Goal: Contribute content: Contribute content

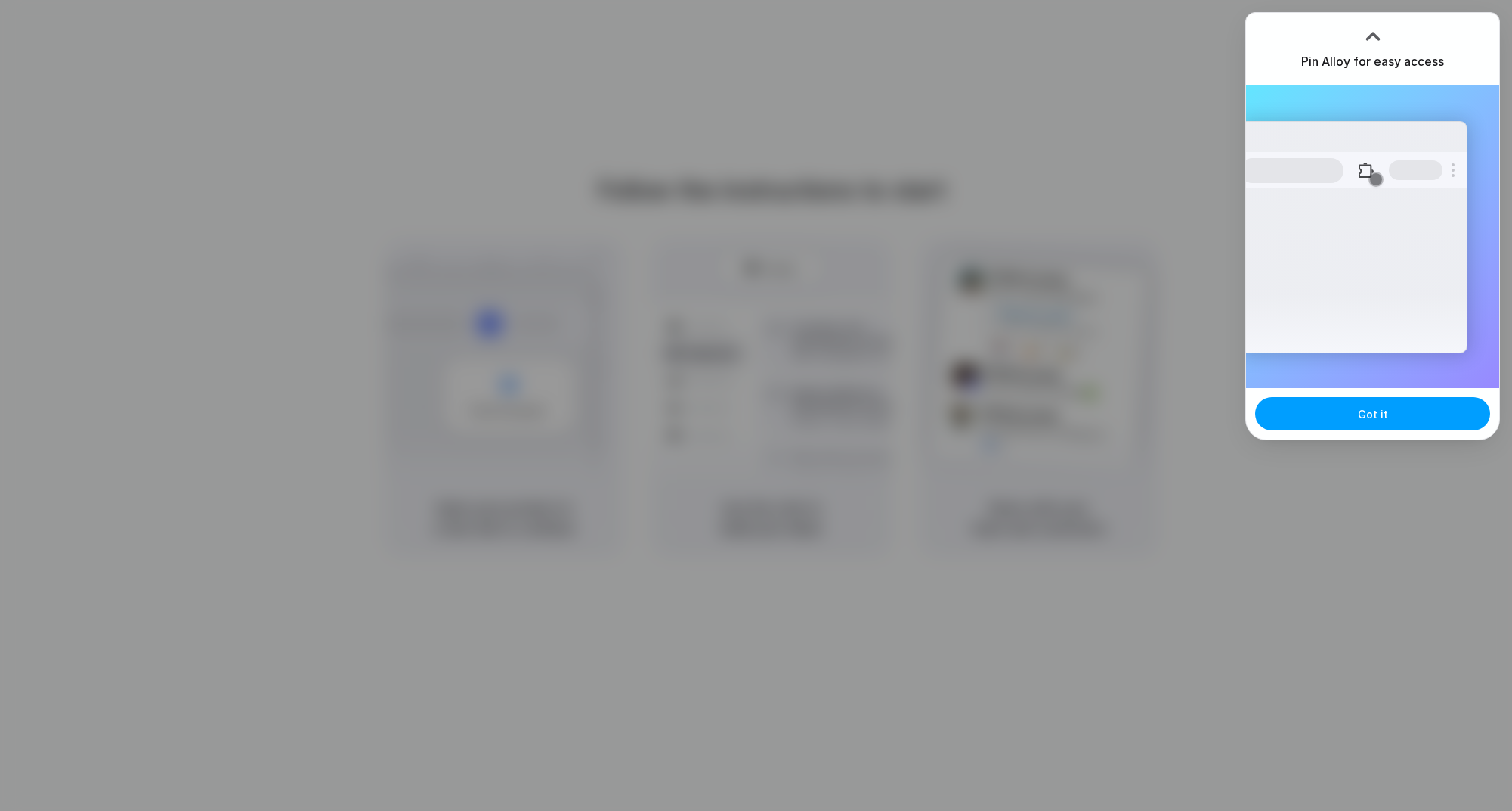
click at [1363, 409] on span "Got it" at bounding box center [1373, 414] width 30 height 16
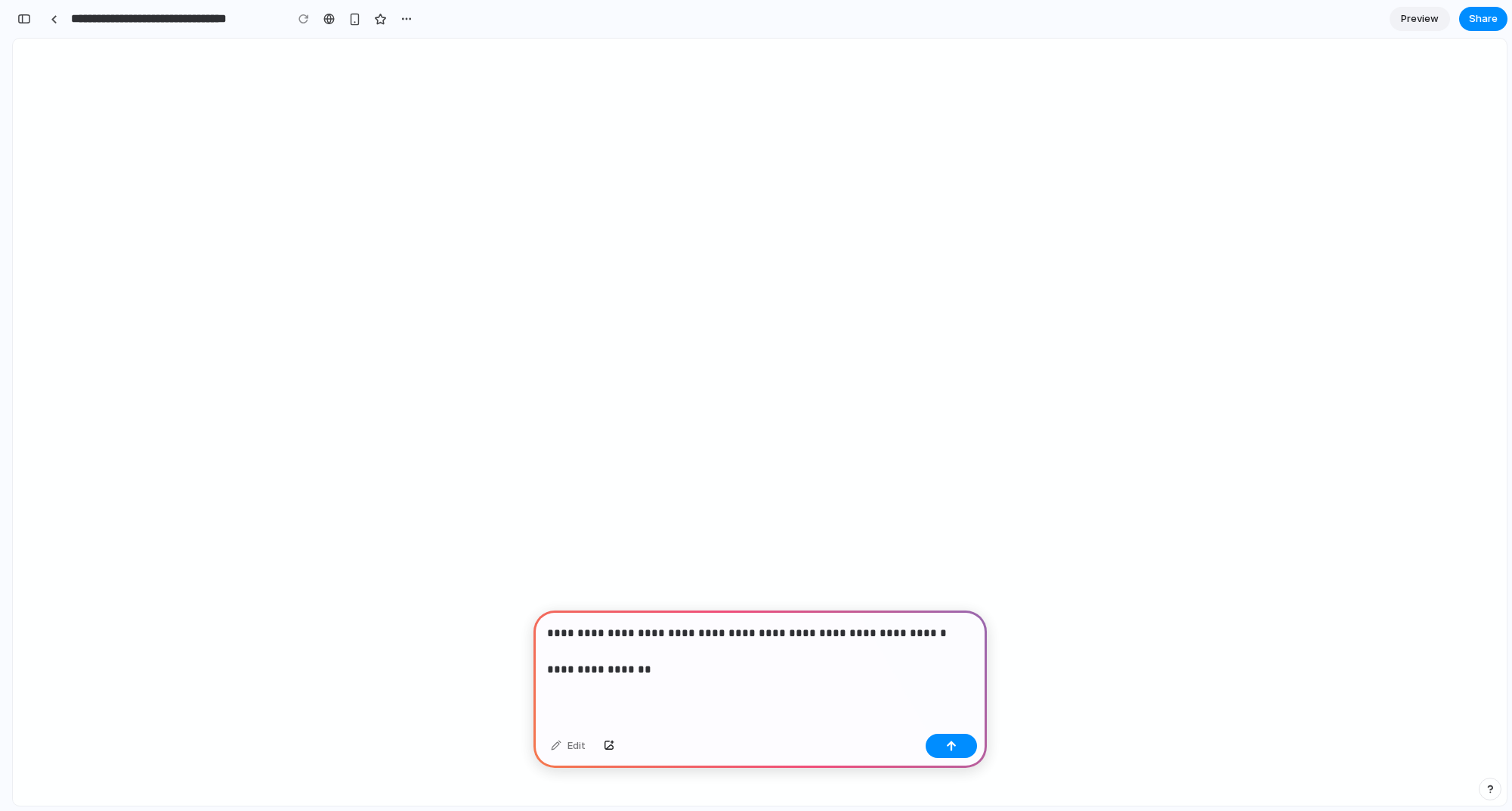
click at [559, 670] on p "**********" at bounding box center [761, 651] width 426 height 54
click at [650, 670] on p "**********" at bounding box center [761, 651] width 426 height 54
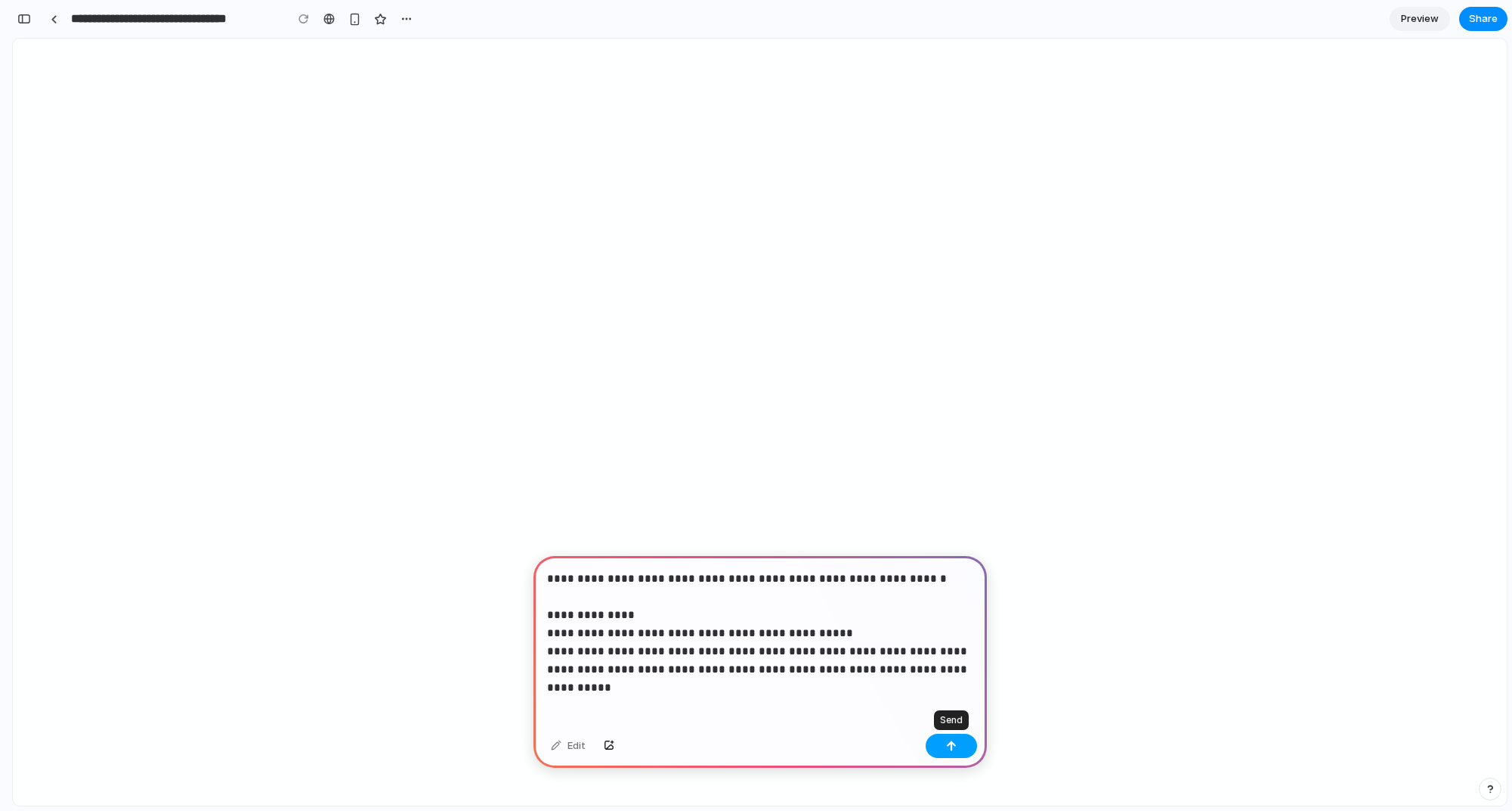
click at [954, 743] on div "button" at bounding box center [951, 746] width 11 height 11
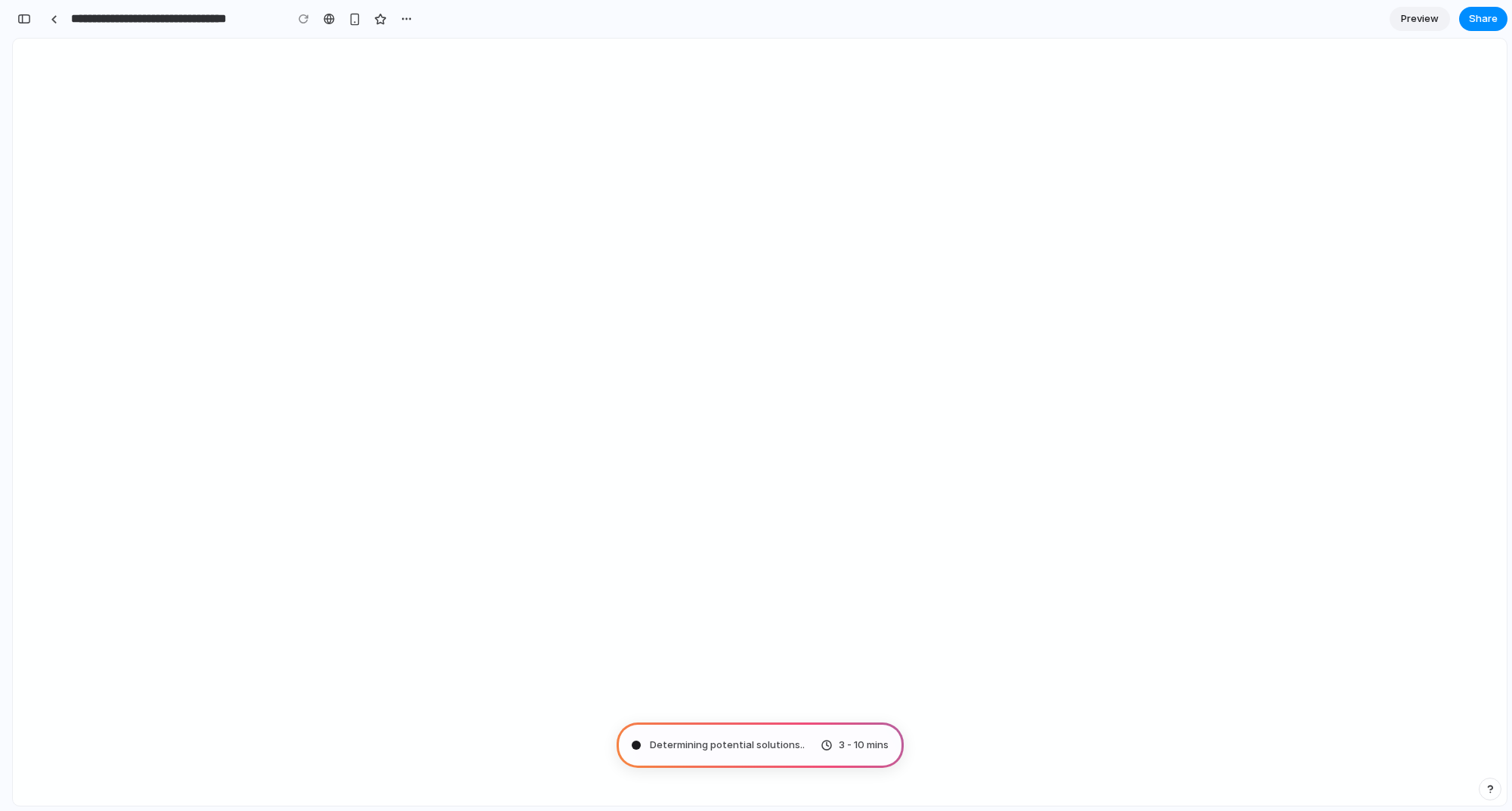
type input "**********"
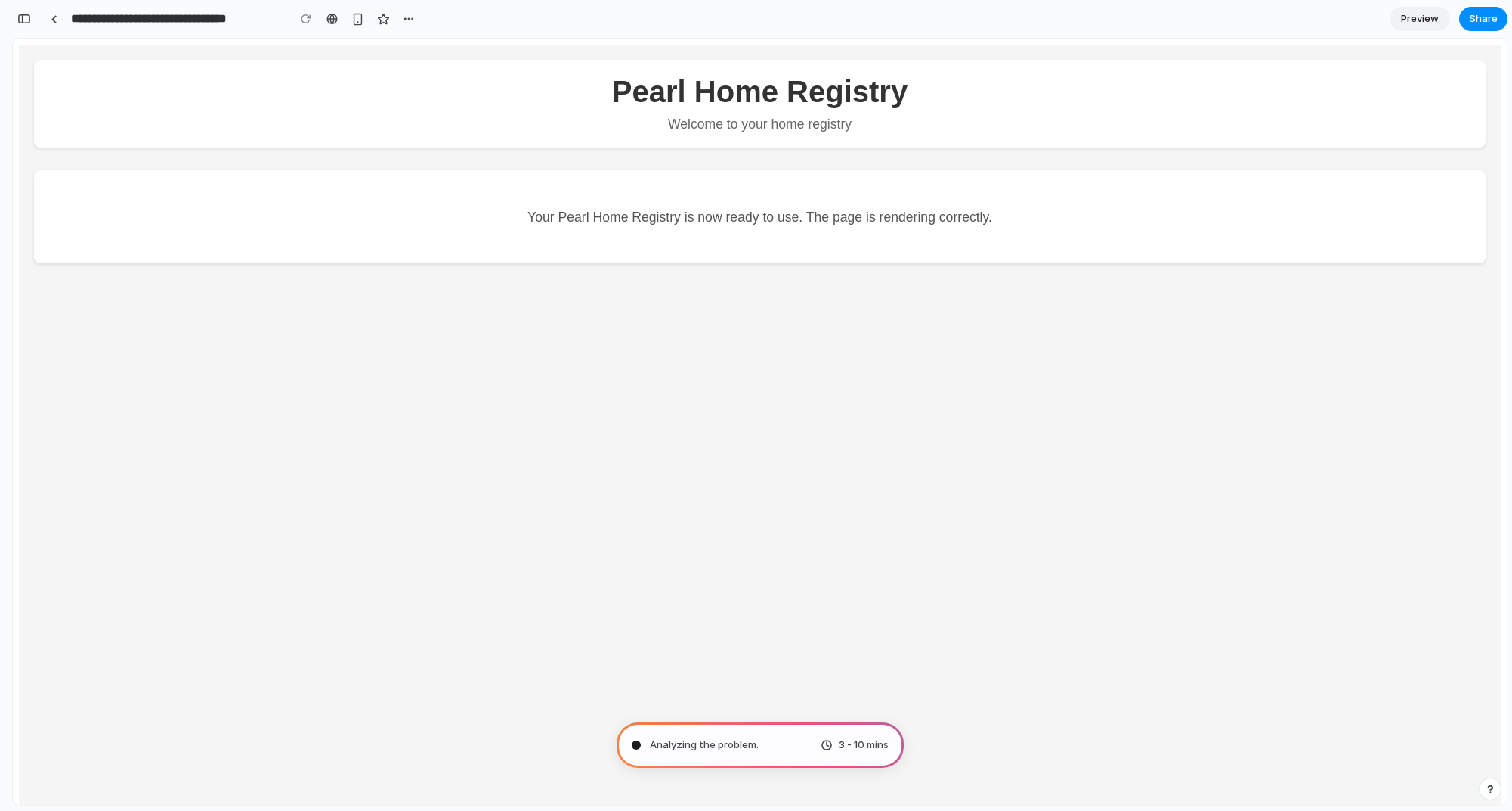
scroll to position [396, 0]
click at [1410, 18] on span "Preview" at bounding box center [1420, 19] width 38 height 15
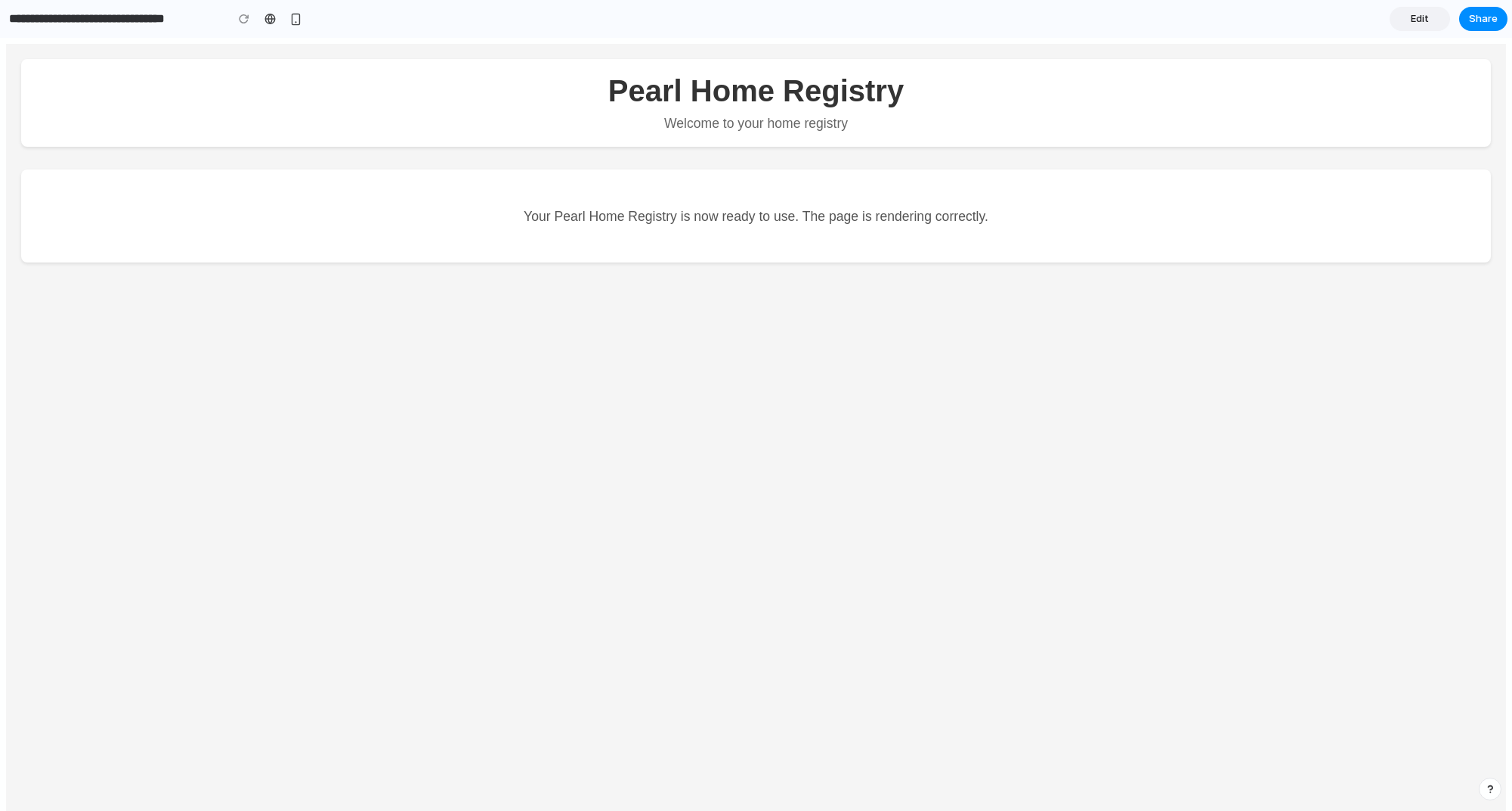
scroll to position [42, 0]
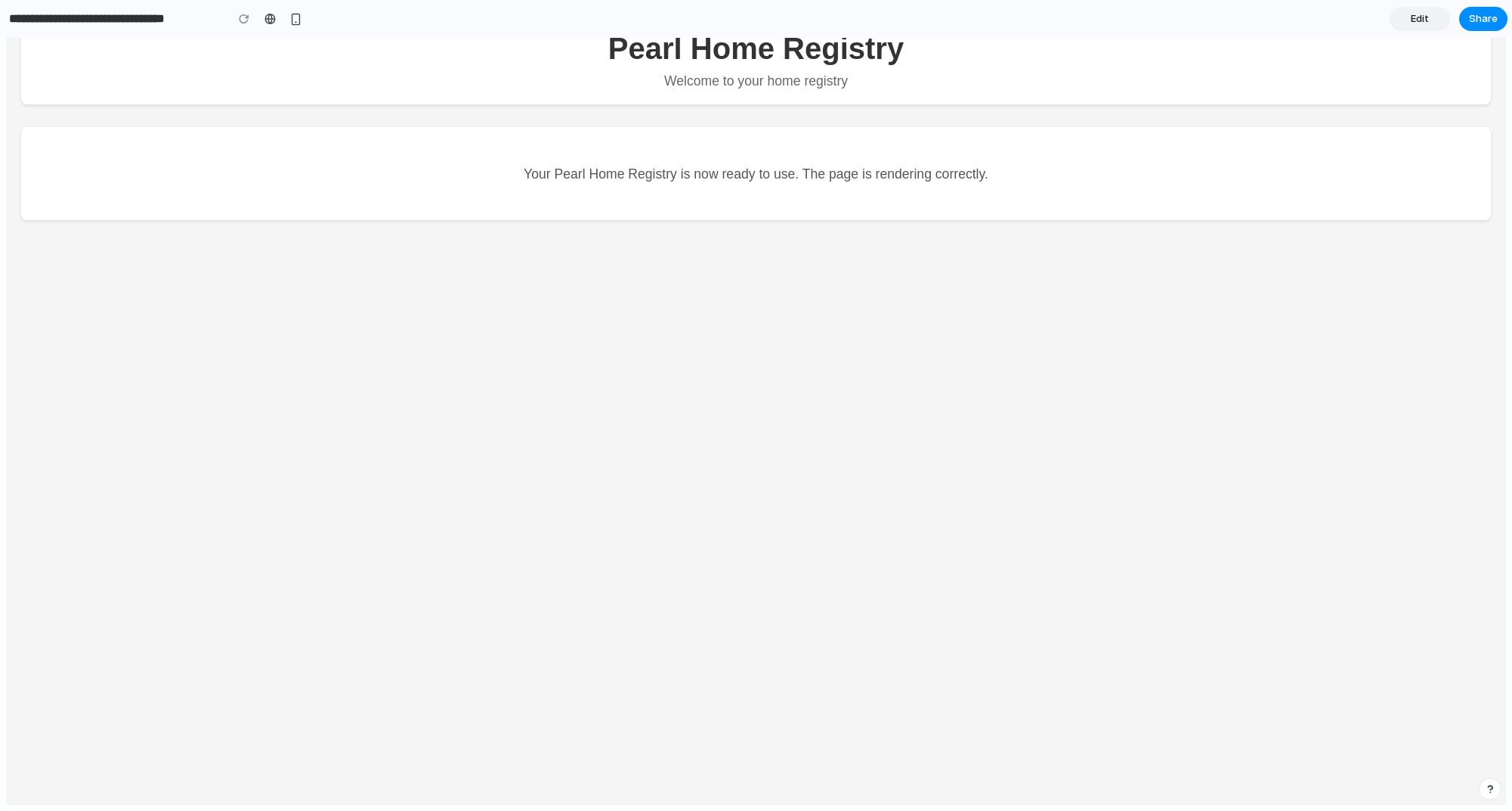
click at [745, 515] on div "Pearl Home Registry Welcome to your home registry Your Pearl Home Registry is n…" at bounding box center [756, 403] width 1500 height 803
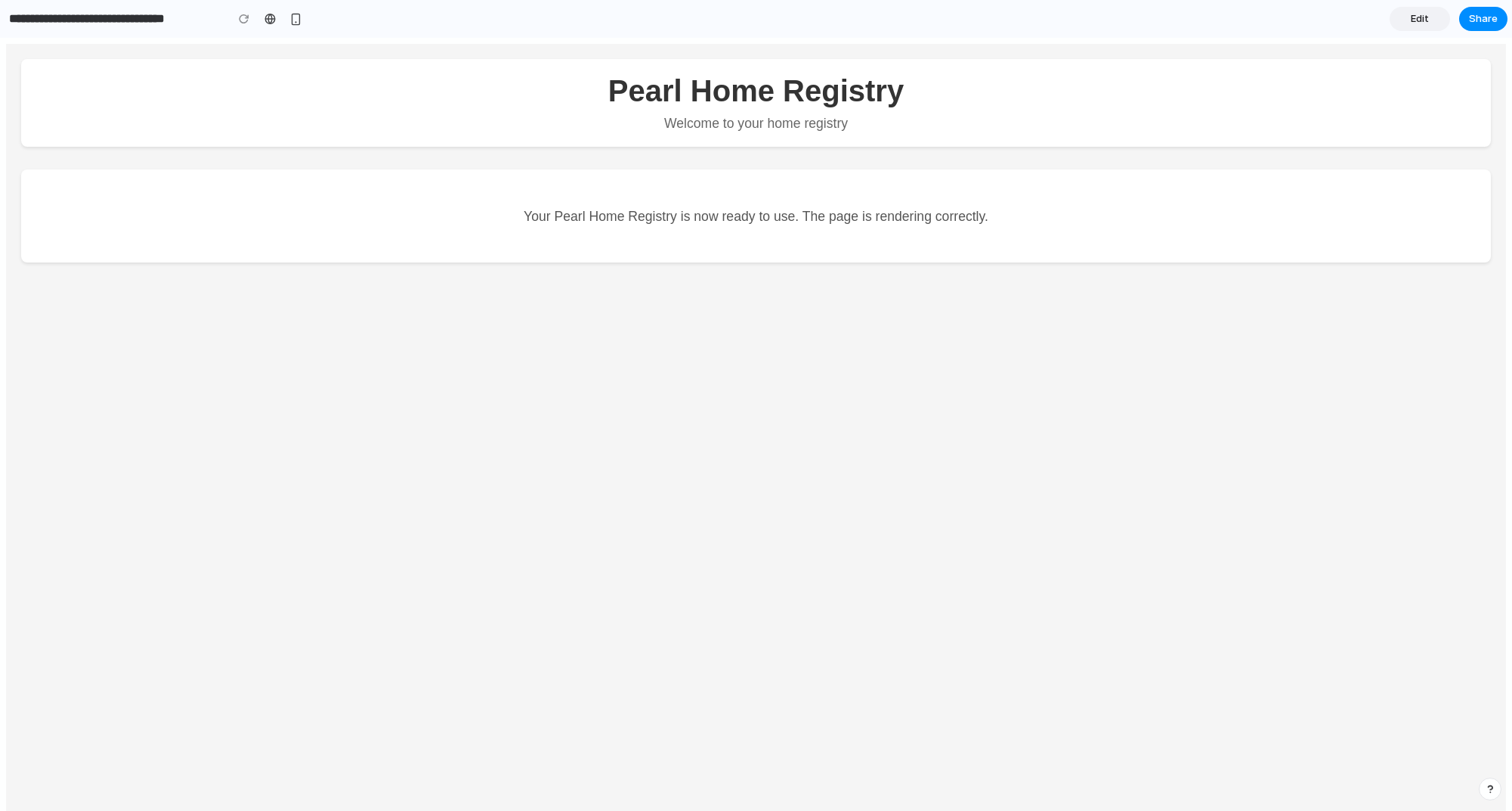
click at [704, 100] on h1 "Pearl Home Registry" at bounding box center [756, 91] width 1440 height 34
click at [701, 127] on p "Welcome to your home registry" at bounding box center [756, 124] width 1440 height 16
click at [697, 206] on p "Your Pearl Home Registry is now ready to use. The page is rendering correctly." at bounding box center [756, 216] width 1425 height 21
click at [698, 228] on main "Your Pearl Home Registry is now ready to use. The page is rendering correctly." at bounding box center [756, 216] width 1470 height 93
click at [245, 20] on div at bounding box center [244, 19] width 23 height 23
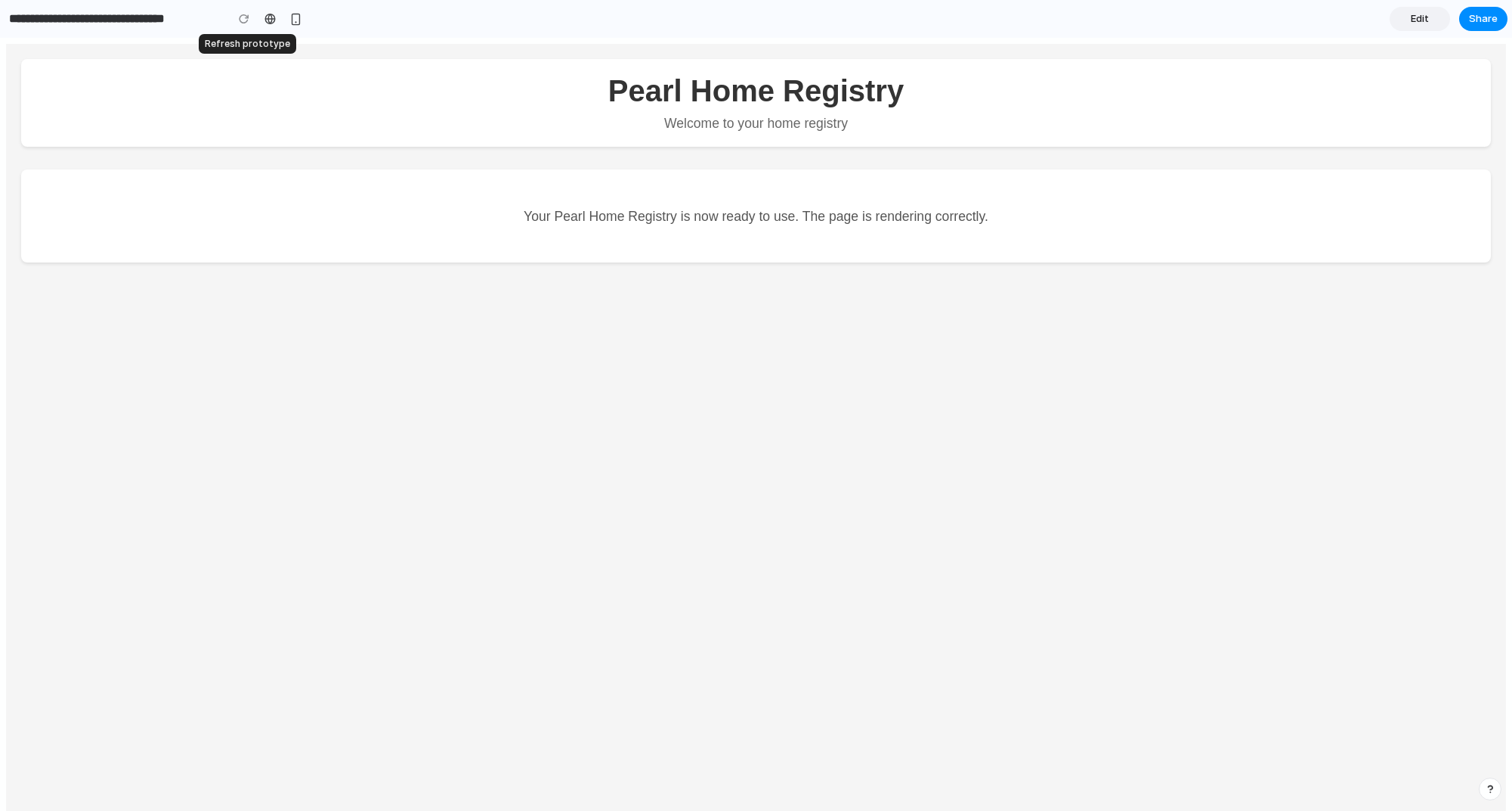
click at [245, 18] on div at bounding box center [244, 19] width 23 height 23
click at [298, 19] on div "button" at bounding box center [295, 19] width 13 height 13
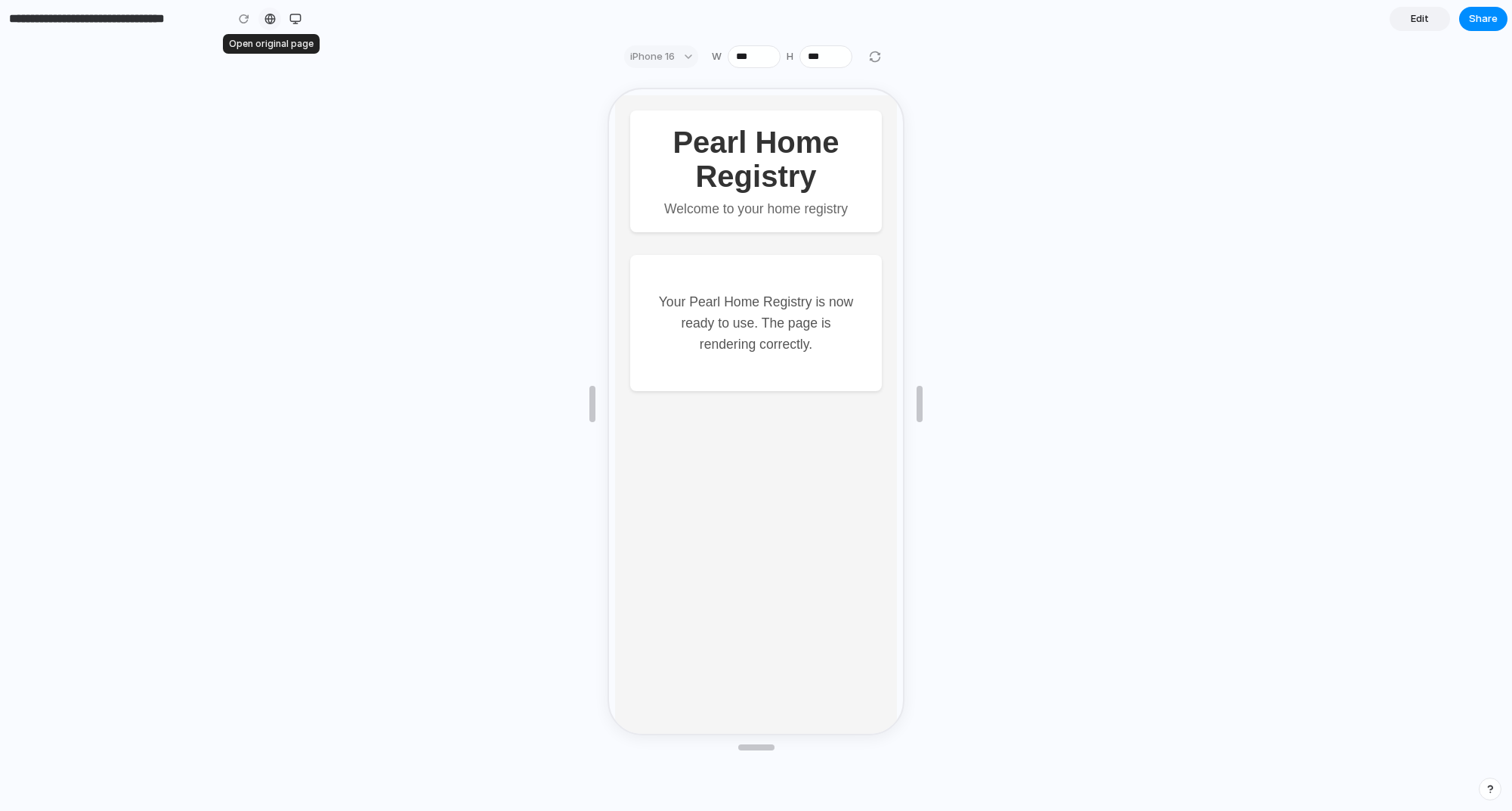
click at [270, 19] on div at bounding box center [270, 19] width 11 height 12
click at [294, 20] on div "button" at bounding box center [295, 19] width 12 height 12
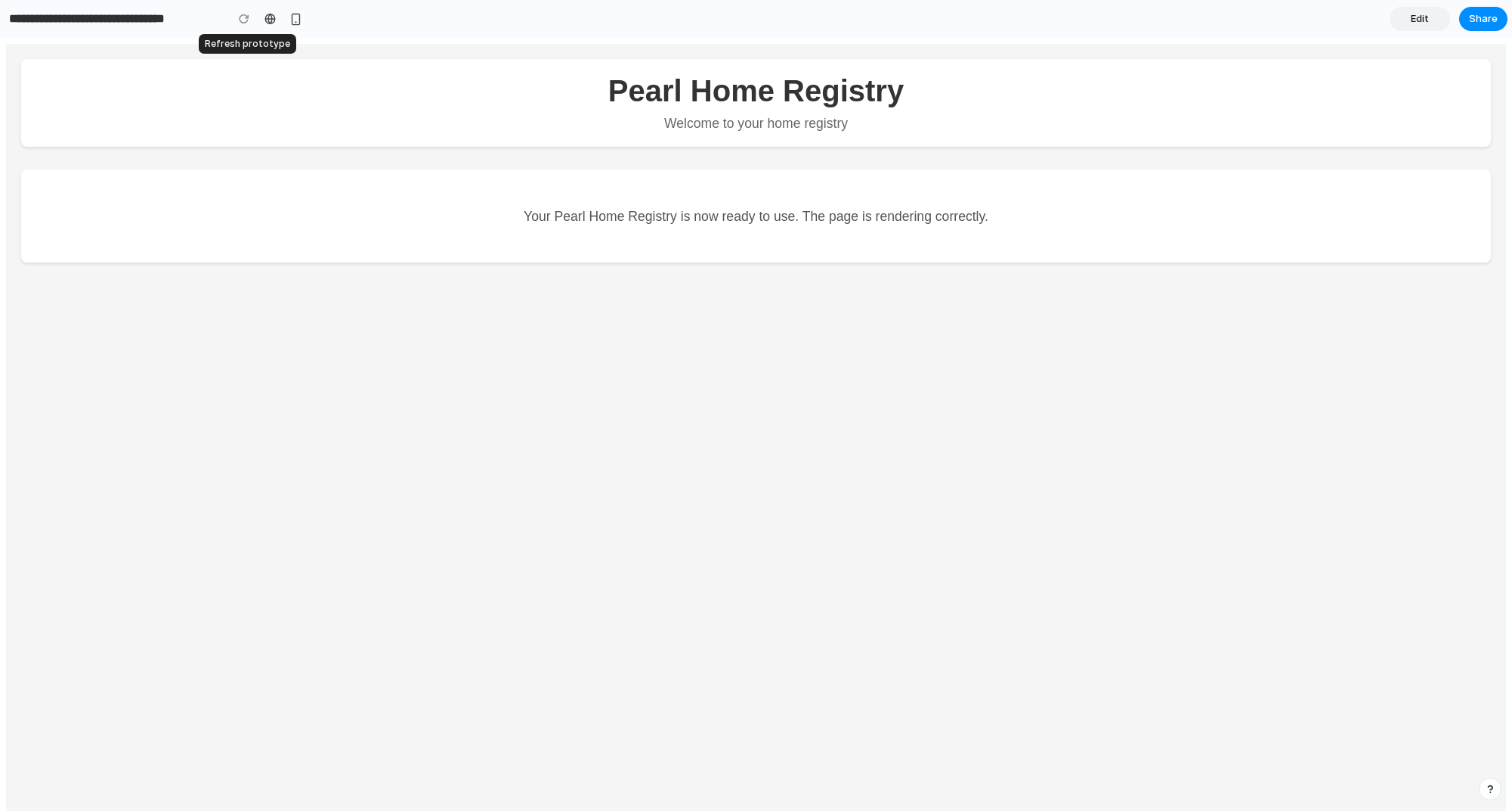
click at [244, 19] on div at bounding box center [244, 19] width 23 height 23
click at [1031, 377] on div "Pearl Home Registry Welcome to your home registry Your Pearl Home Registry is n…" at bounding box center [756, 445] width 1500 height 803
